Goal: Understand process/instructions

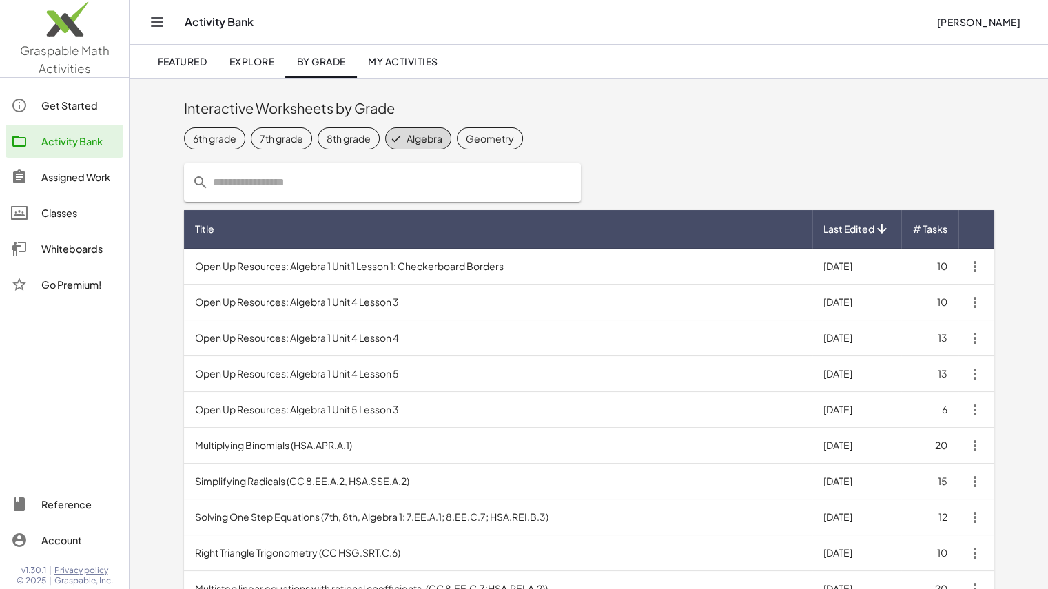
click at [67, 27] on img at bounding box center [64, 22] width 129 height 59
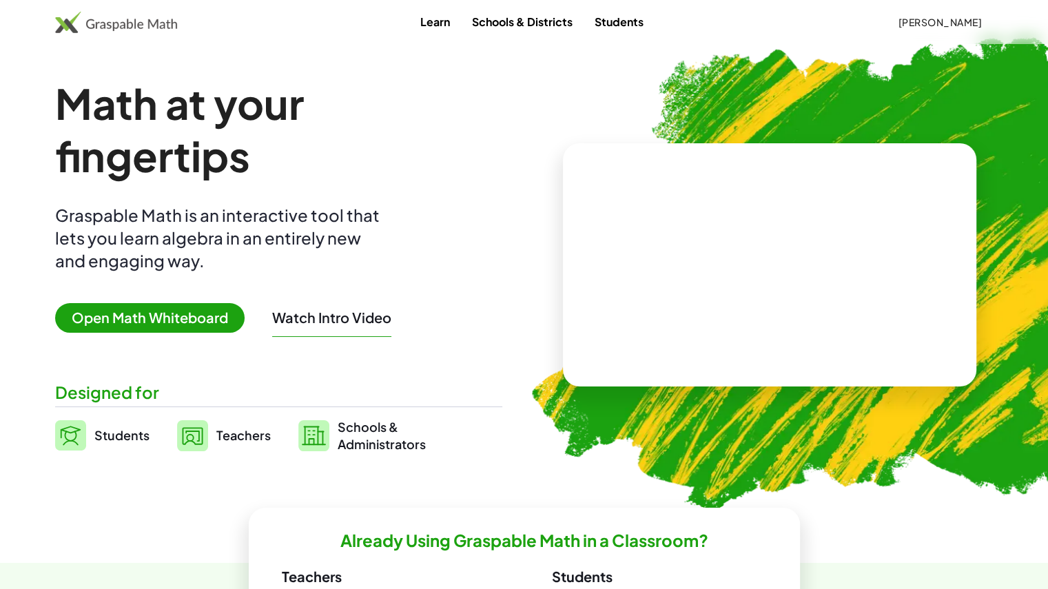
click at [232, 431] on span "Teachers" at bounding box center [243, 435] width 54 height 16
